Goal: Book appointment/travel/reservation

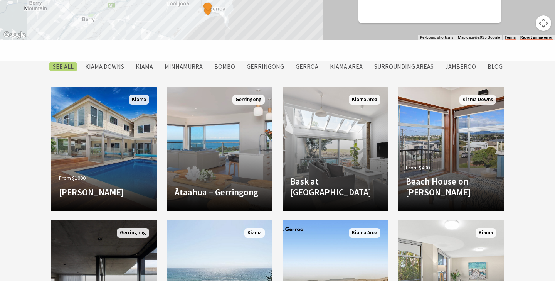
scroll to position [611, 0]
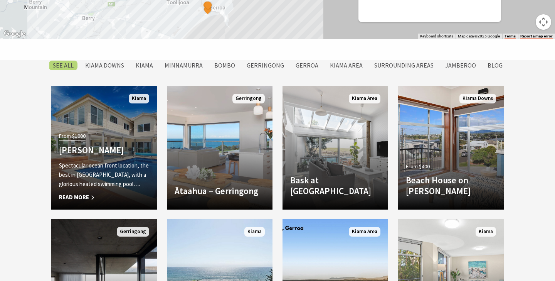
click at [148, 124] on link "From $1000 Amaroo Kiama Spectacular ocean front location, the best in Kiama, wi…" at bounding box center [104, 147] width 106 height 123
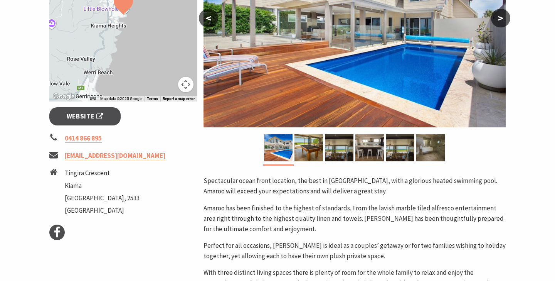
scroll to position [214, 0]
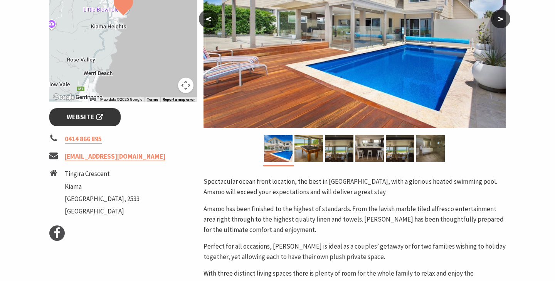
click at [70, 113] on span "Website" at bounding box center [85, 117] width 37 height 10
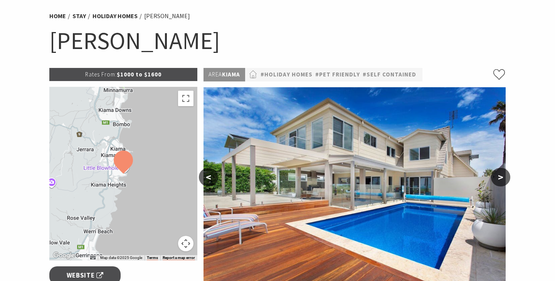
scroll to position [57, 0]
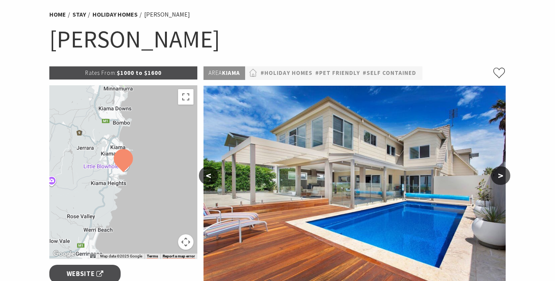
click at [504, 174] on button ">" at bounding box center [500, 175] width 19 height 19
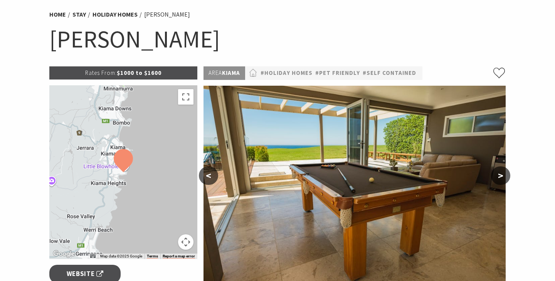
click at [504, 174] on button ">" at bounding box center [500, 175] width 19 height 19
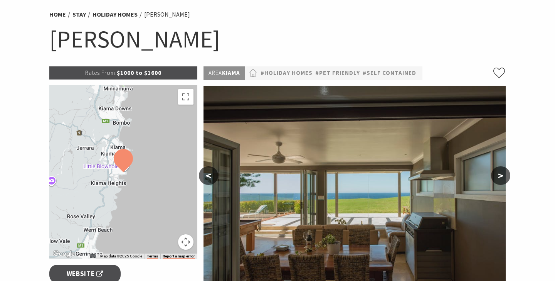
click at [504, 174] on button ">" at bounding box center [500, 175] width 19 height 19
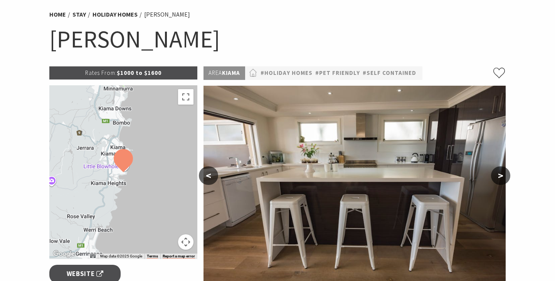
click at [504, 174] on button ">" at bounding box center [500, 175] width 19 height 19
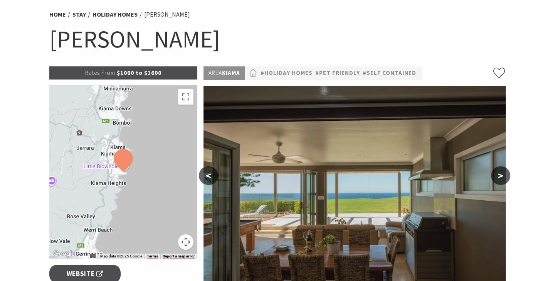
click at [504, 174] on button ">" at bounding box center [500, 175] width 19 height 19
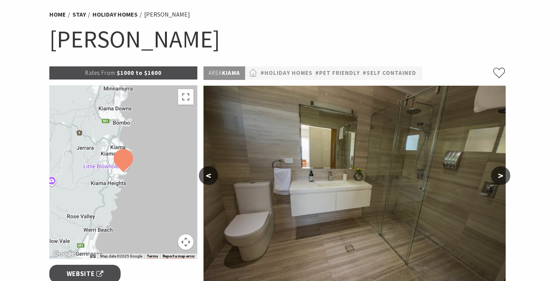
click at [162, 55] on div "Home Stay Holiday Homes Amaroo Kiama Amaroo Kiama" at bounding box center [277, 35] width 463 height 61
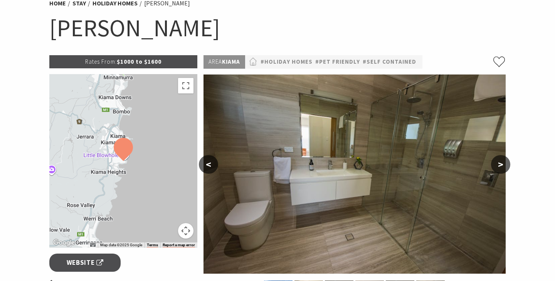
scroll to position [70, 0]
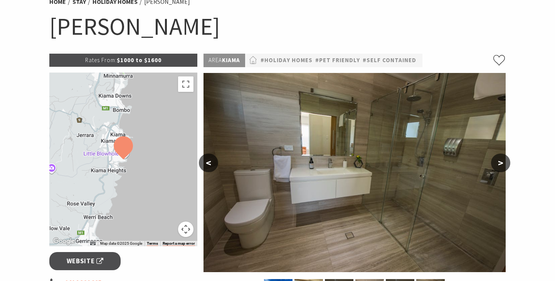
click at [500, 160] on button ">" at bounding box center [500, 162] width 19 height 19
click at [500, 163] on button ">" at bounding box center [500, 162] width 19 height 19
click at [206, 160] on button "<" at bounding box center [208, 162] width 19 height 19
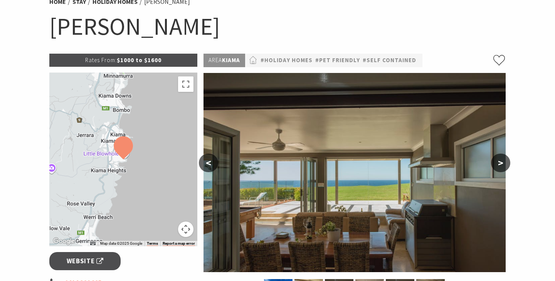
click at [207, 160] on button "<" at bounding box center [208, 162] width 19 height 19
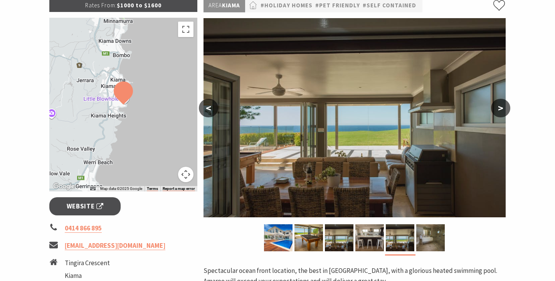
scroll to position [126, 0]
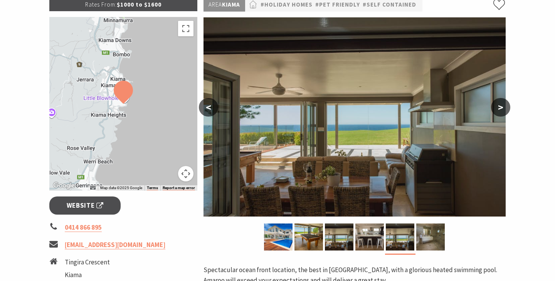
click at [207, 104] on button "<" at bounding box center [208, 107] width 19 height 19
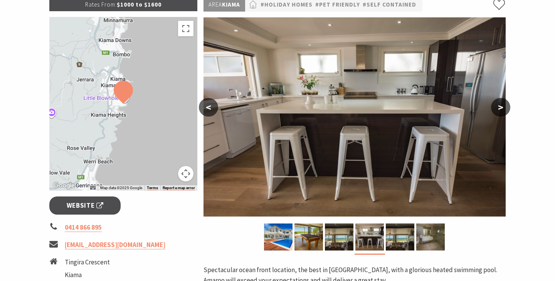
click at [208, 105] on button "<" at bounding box center [208, 107] width 19 height 19
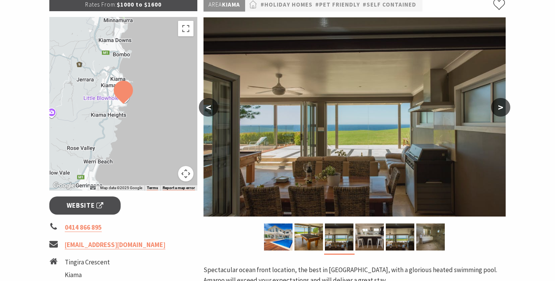
click at [209, 105] on button "<" at bounding box center [208, 107] width 19 height 19
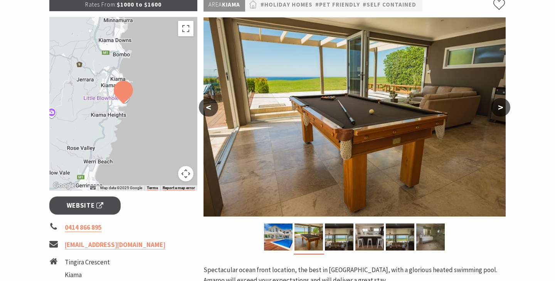
click at [209, 106] on button "<" at bounding box center [208, 107] width 19 height 19
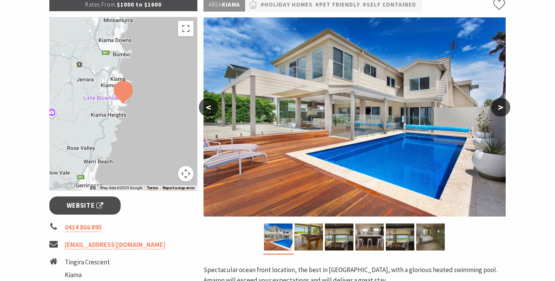
click at [209, 106] on button "<" at bounding box center [208, 107] width 19 height 19
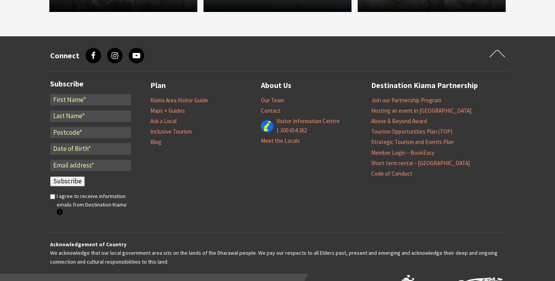
scroll to position [953, 0]
